Goal: Transaction & Acquisition: Purchase product/service

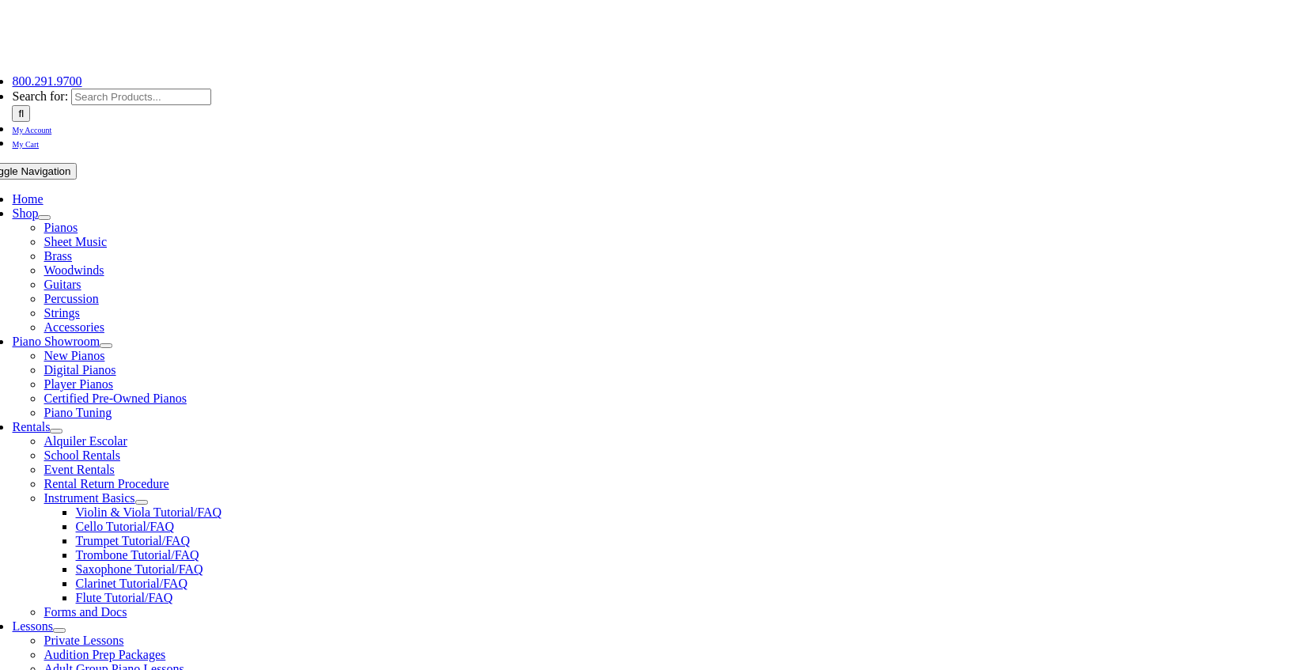
scroll to position [237, 0]
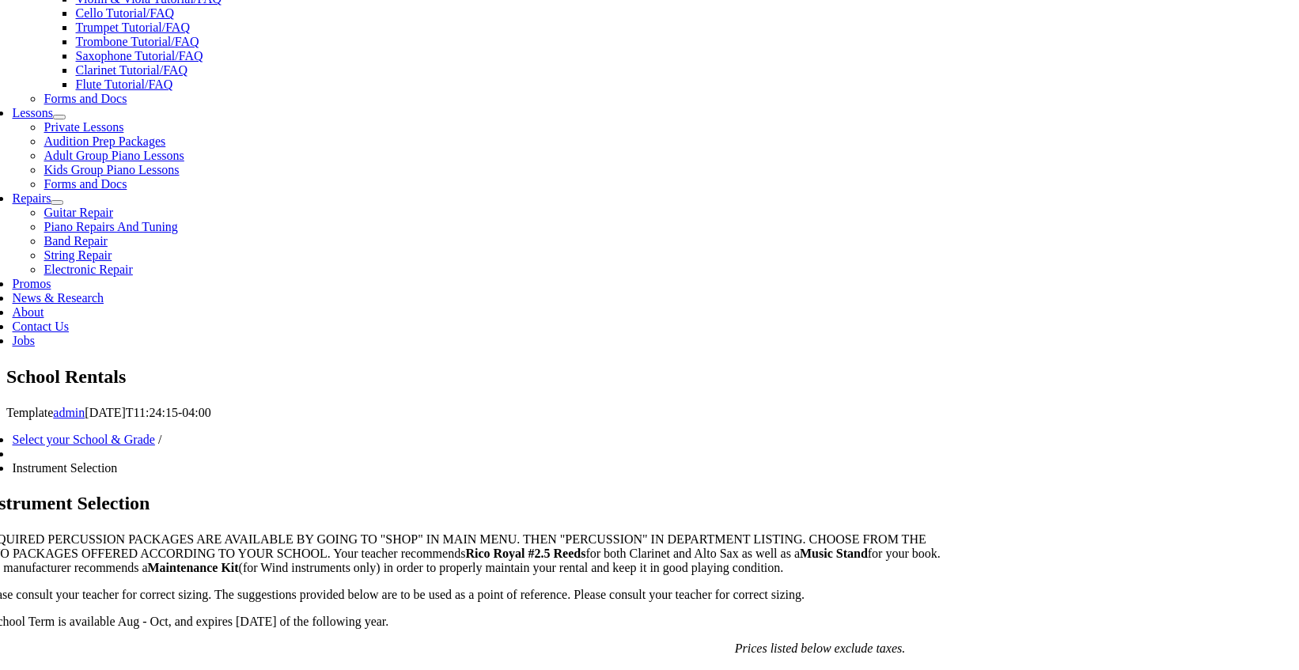
scroll to position [712, 0]
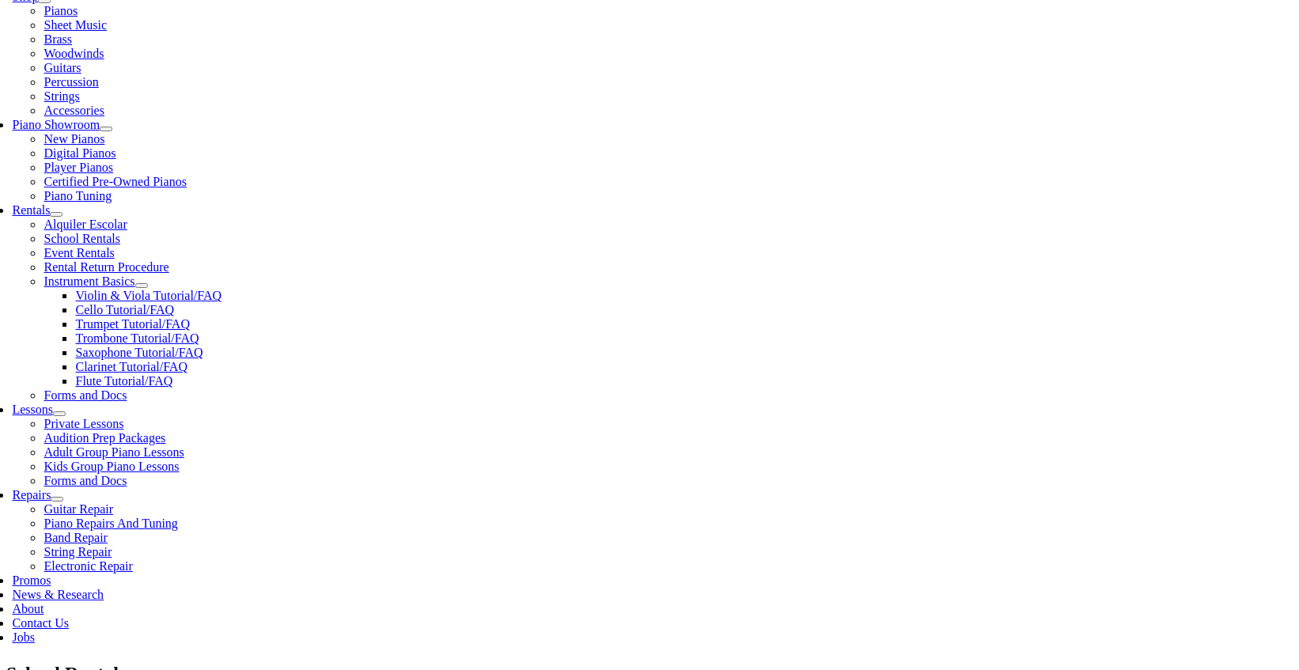
scroll to position [395, 0]
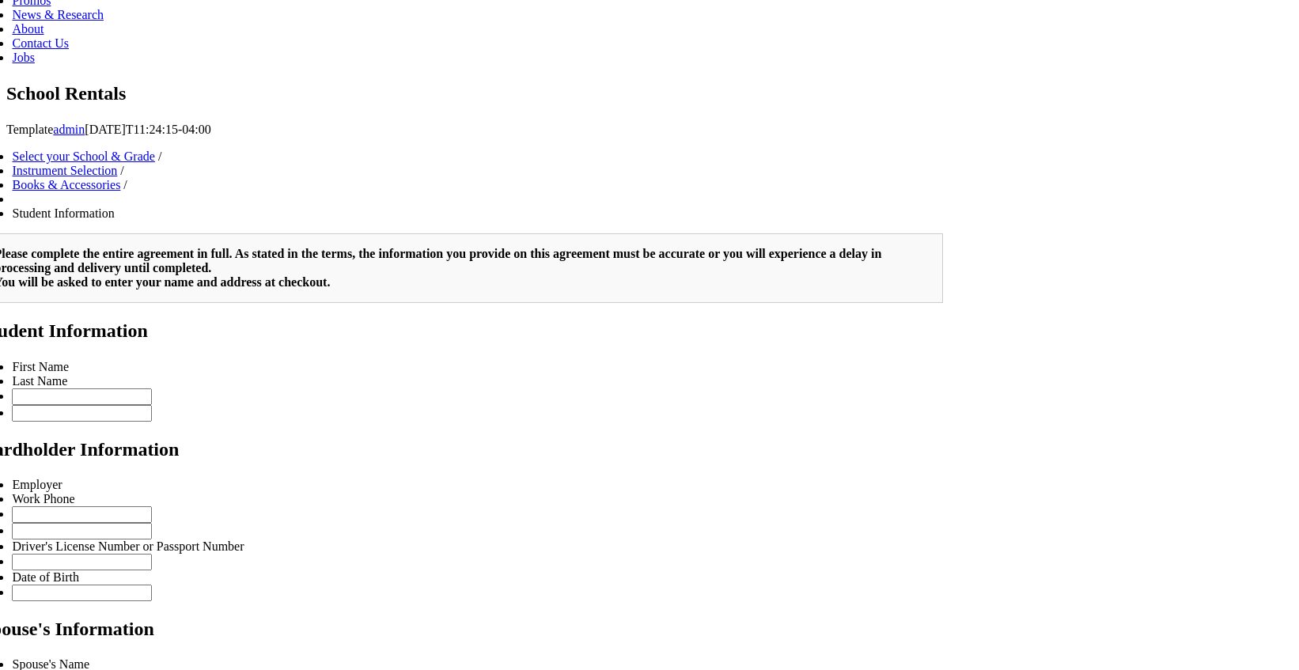
scroll to position [317, 0]
type input "2"
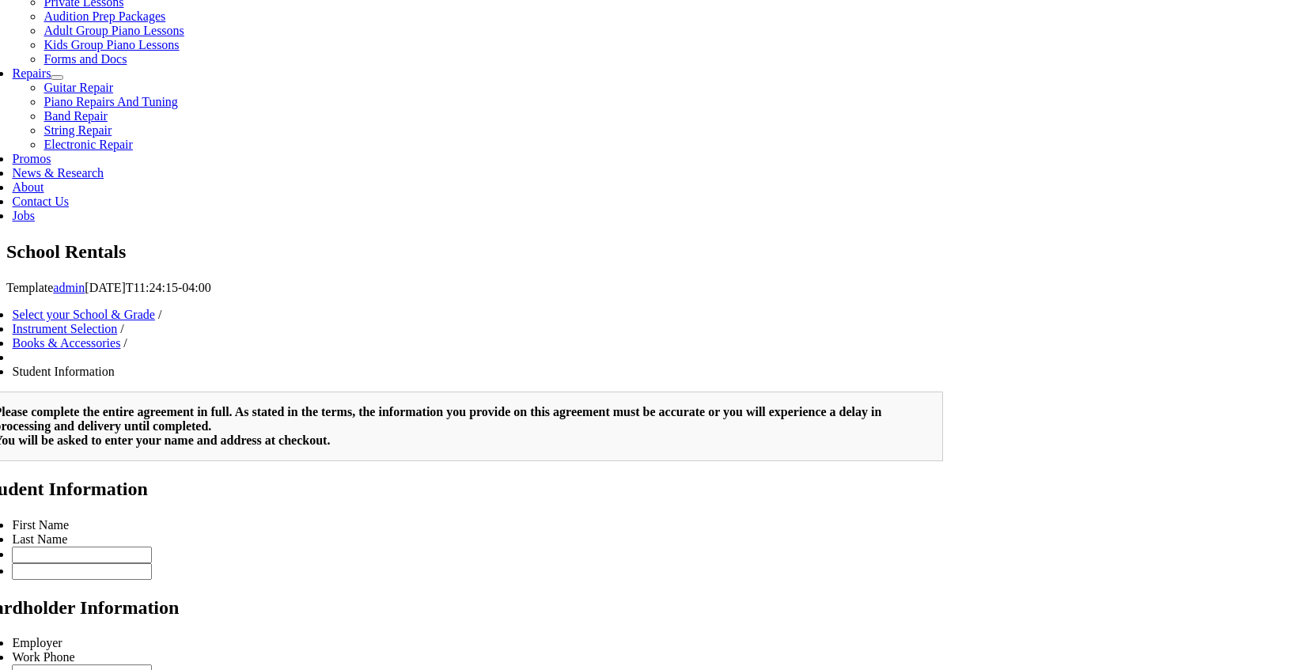
scroll to position [949, 0]
